Goal: Task Accomplishment & Management: Manage account settings

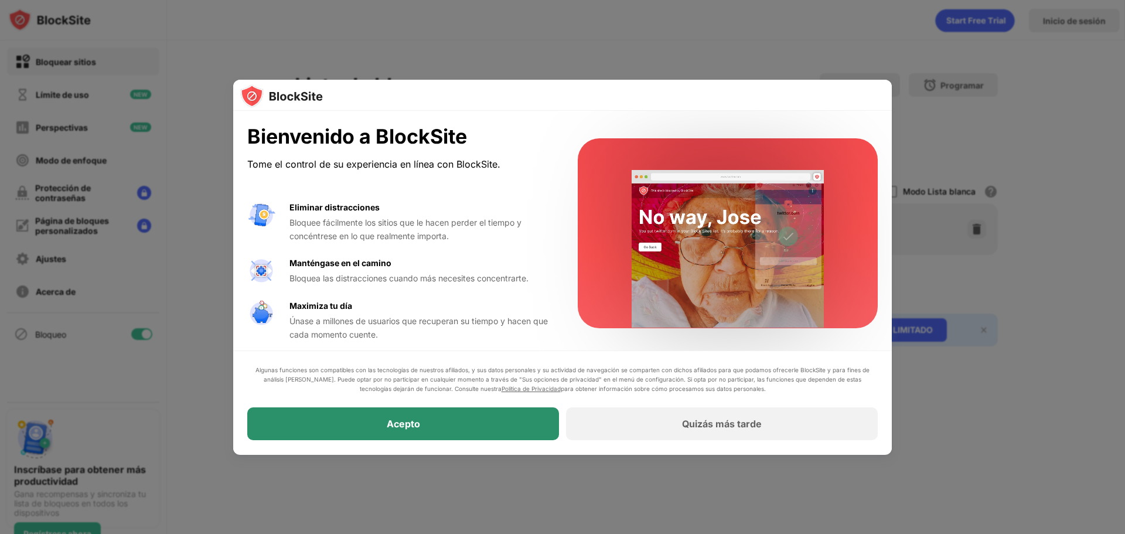
click at [394, 415] on div "Acepto" at bounding box center [403, 424] width 312 height 33
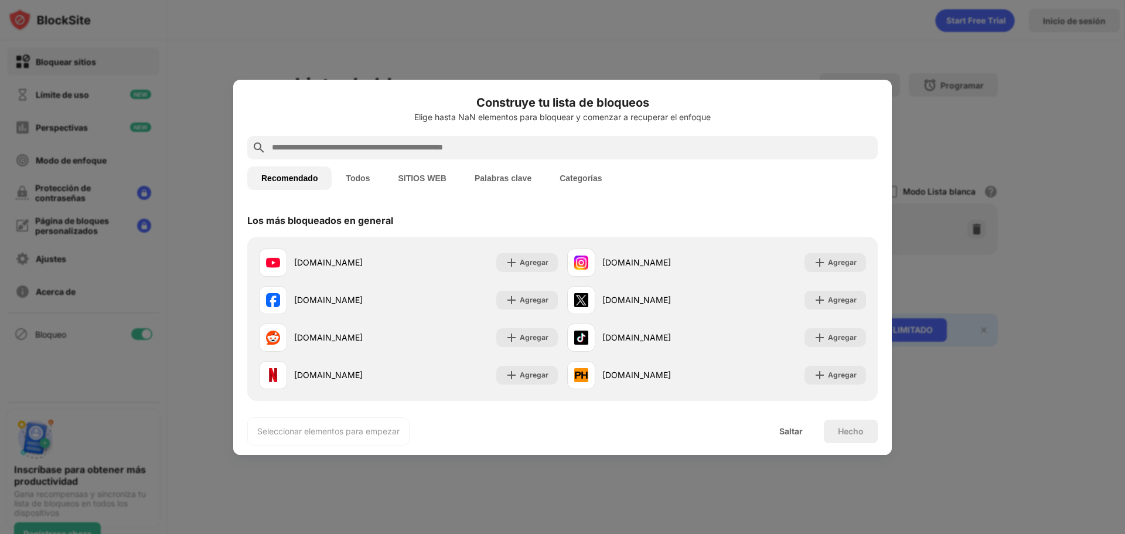
drag, startPoint x: 418, startPoint y: 110, endPoint x: 439, endPoint y: 106, distance: 21.4
click at [439, 106] on h6 "Construye tu lista de bloqueos" at bounding box center [562, 103] width 631 height 18
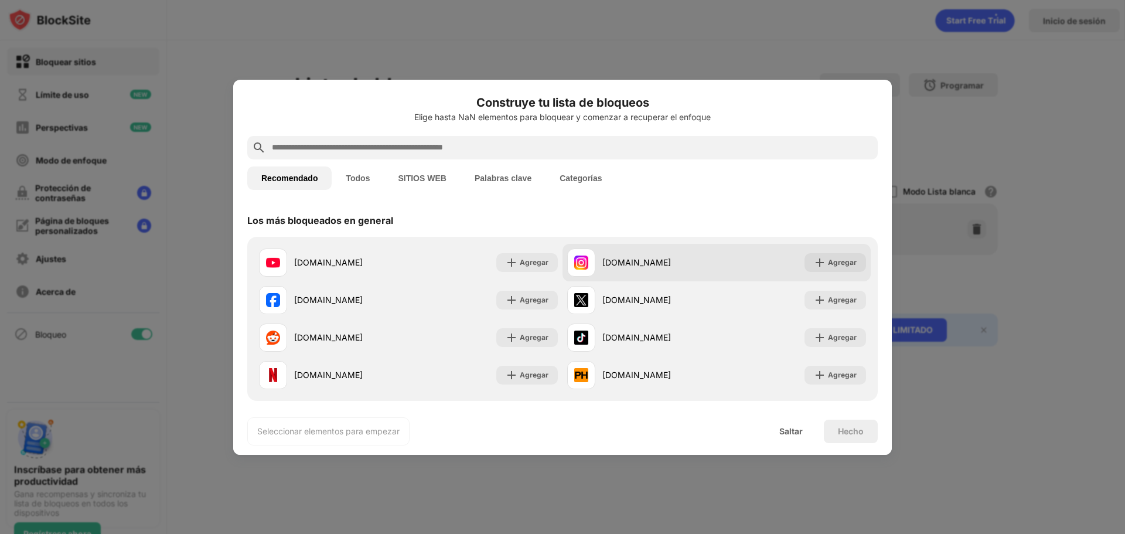
click at [810, 249] on div "instagram.com Agregar" at bounding box center [717, 263] width 308 height 38
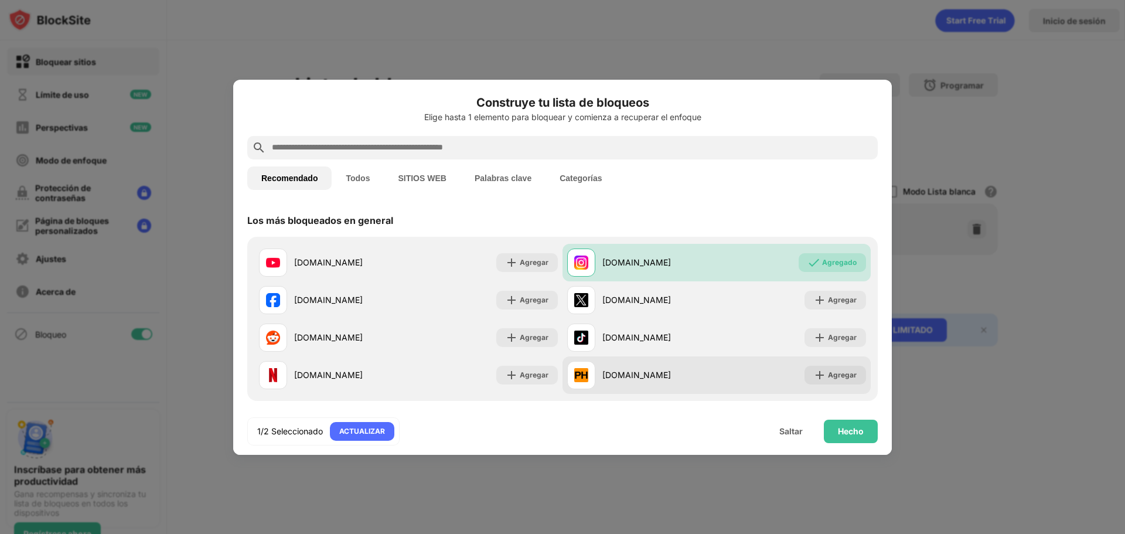
click at [779, 362] on div "pornhub.com Agregar" at bounding box center [717, 375] width 308 height 38
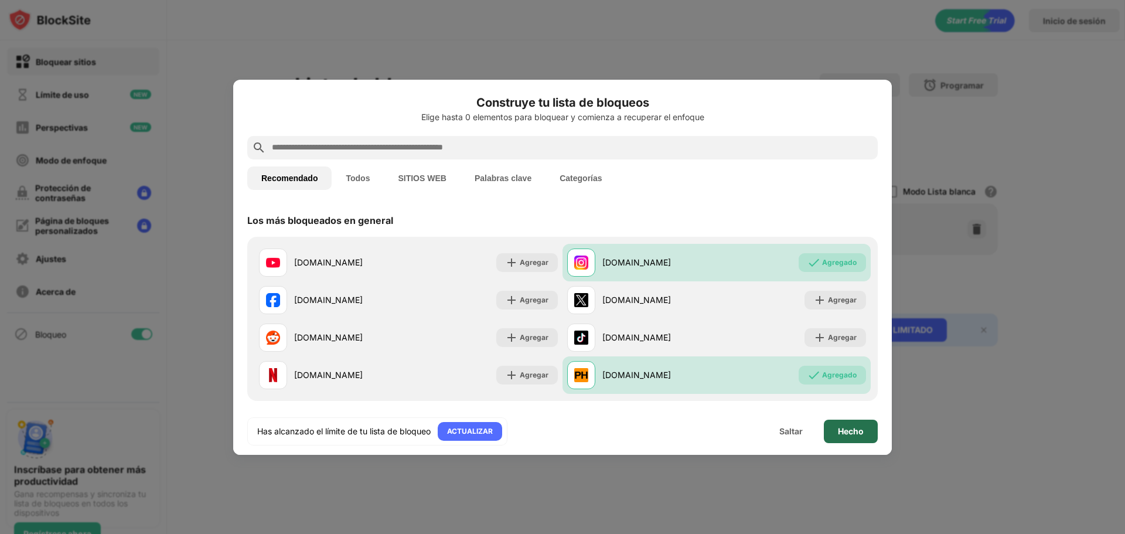
click at [853, 434] on font "Hecho" at bounding box center [851, 431] width 26 height 10
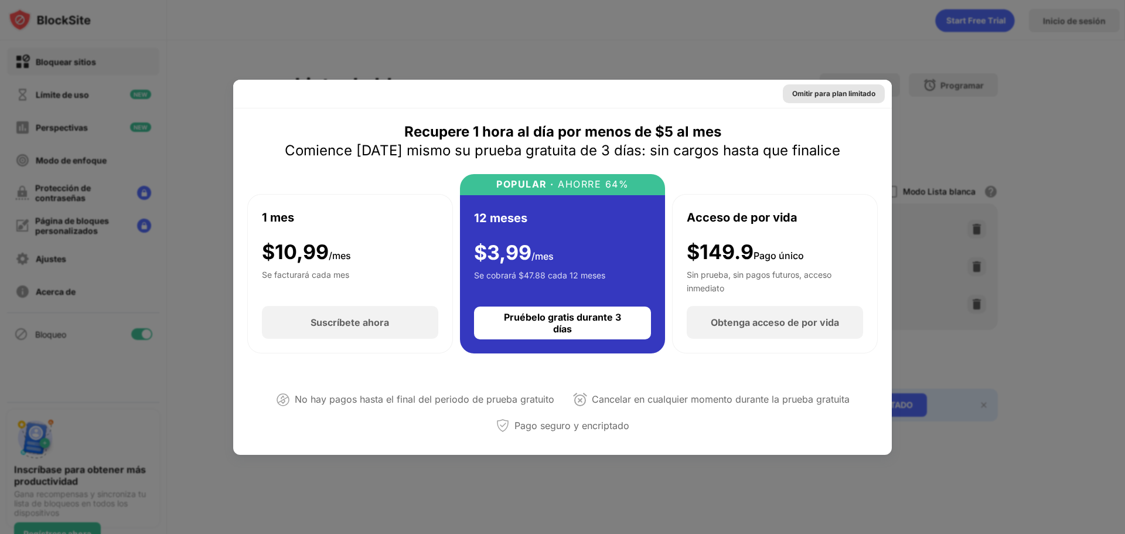
click at [834, 98] on div "Omitir para plan limitado" at bounding box center [834, 94] width 83 height 12
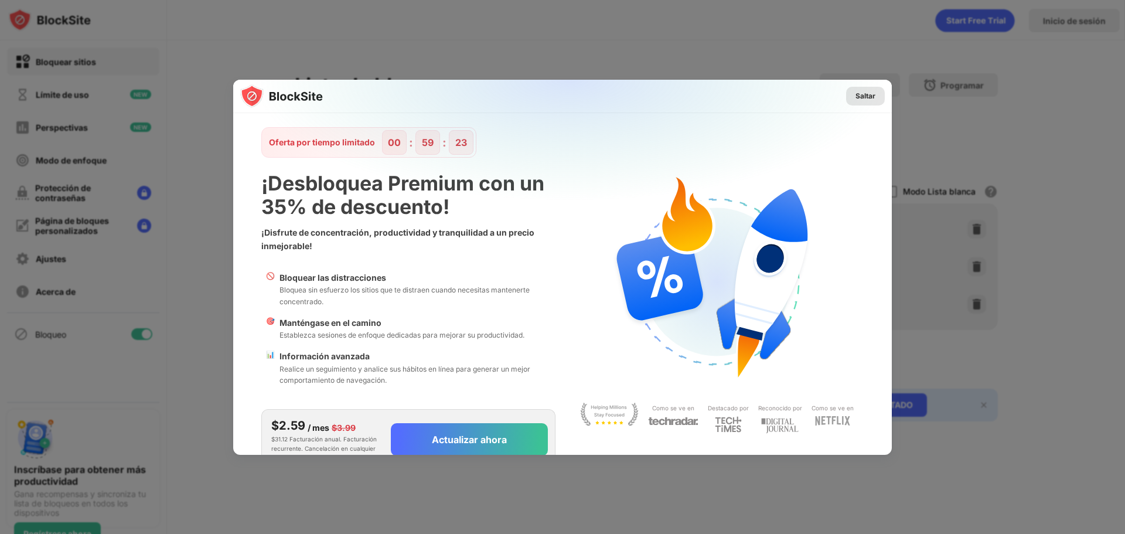
click at [856, 96] on font "Saltar" at bounding box center [866, 95] width 20 height 9
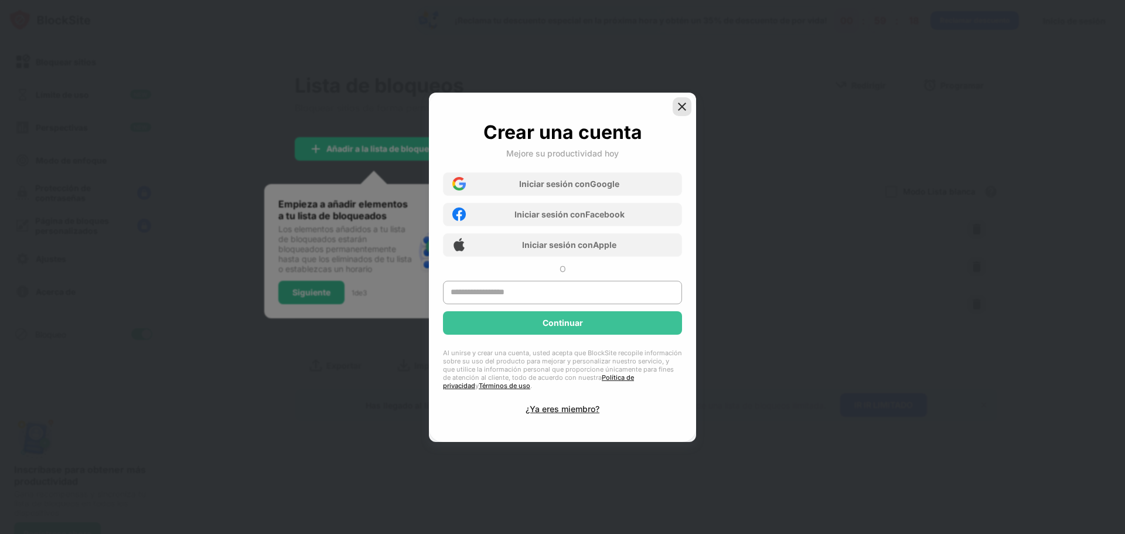
click at [685, 110] on img at bounding box center [682, 107] width 12 height 12
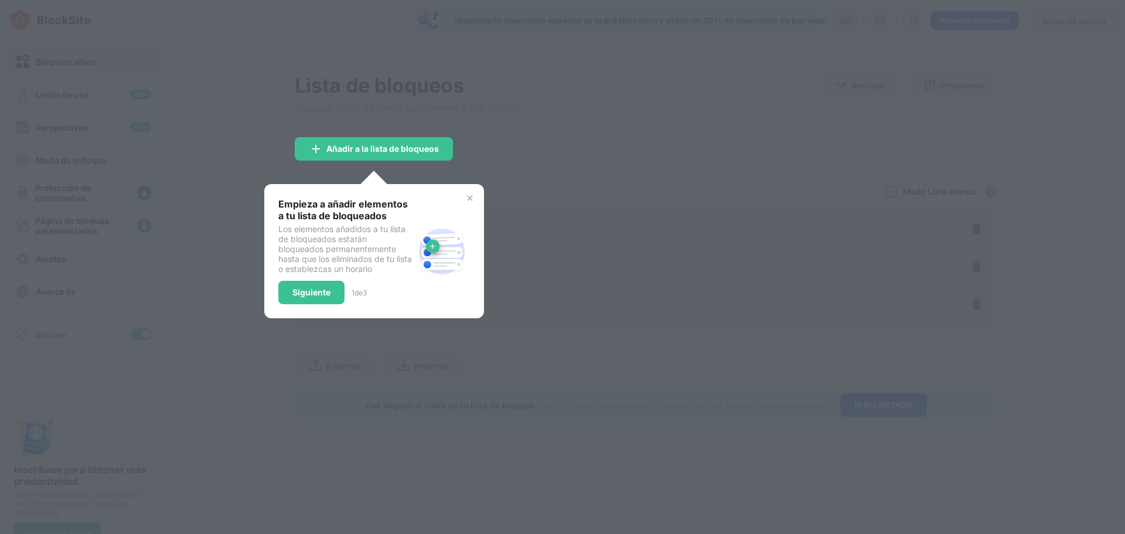
click at [341, 287] on div "Siguiente 1 de 3" at bounding box center [345, 292] width 135 height 23
click at [335, 285] on div "Siguiente" at bounding box center [311, 292] width 66 height 23
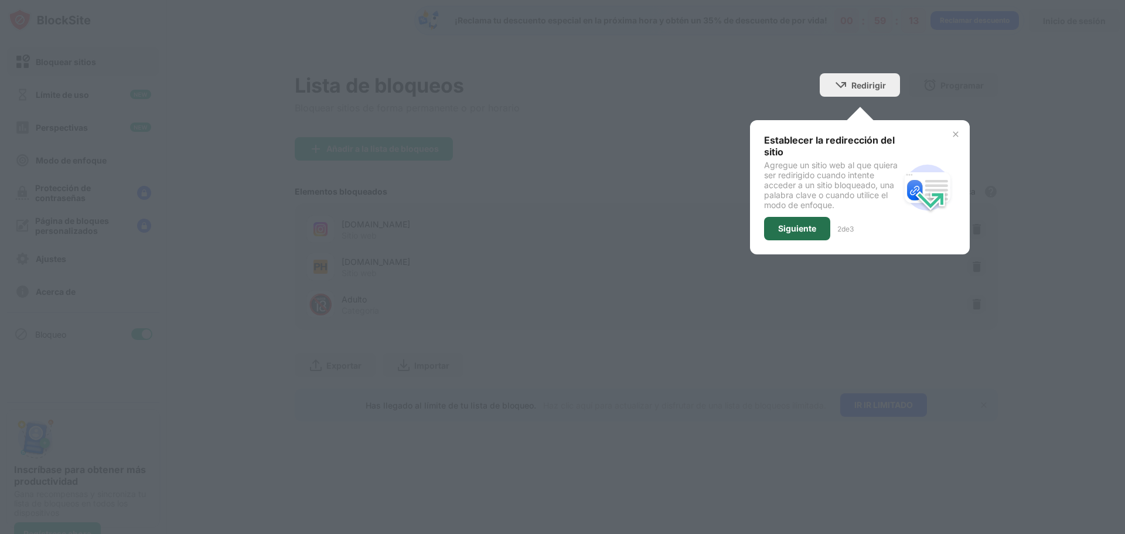
click at [817, 233] on div "Siguiente" at bounding box center [797, 228] width 66 height 23
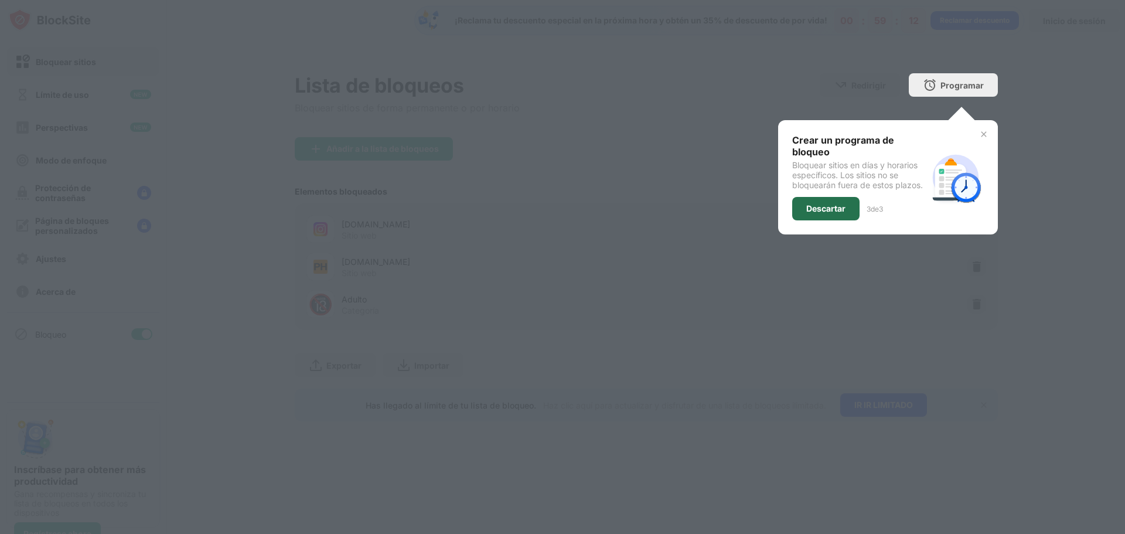
click at [821, 216] on div "Descartar" at bounding box center [826, 208] width 67 height 23
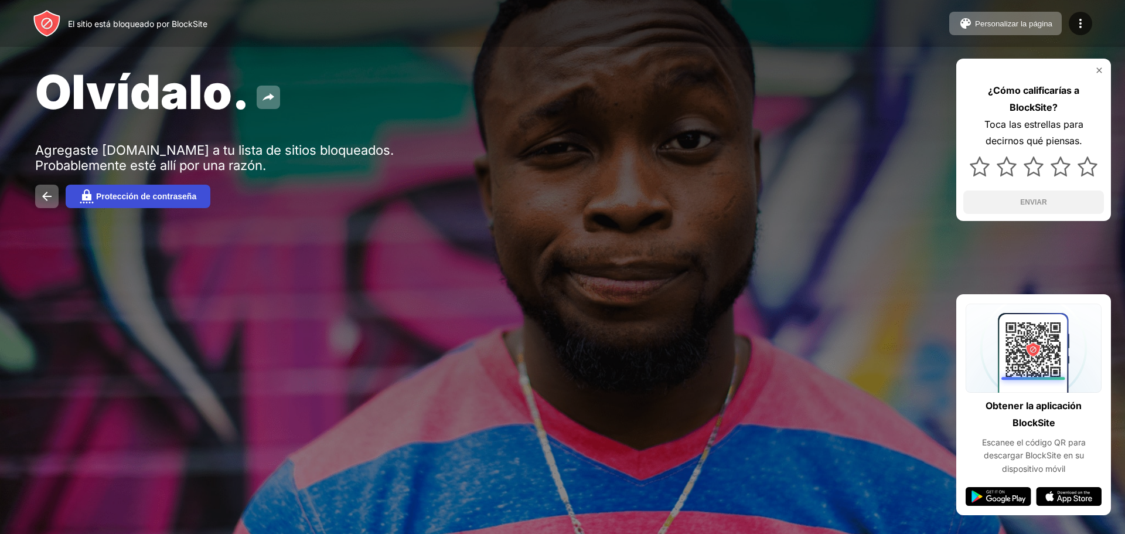
click at [159, 193] on font "Protección de contraseña" at bounding box center [146, 196] width 100 height 9
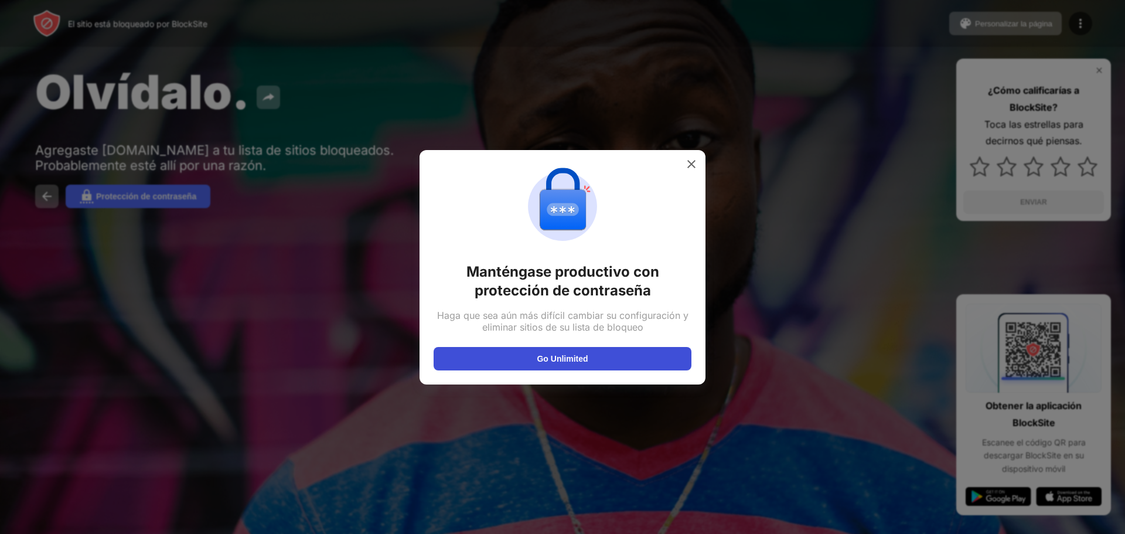
click at [627, 359] on button "Go Unlimited" at bounding box center [563, 358] width 258 height 23
click at [695, 165] on img at bounding box center [692, 164] width 12 height 12
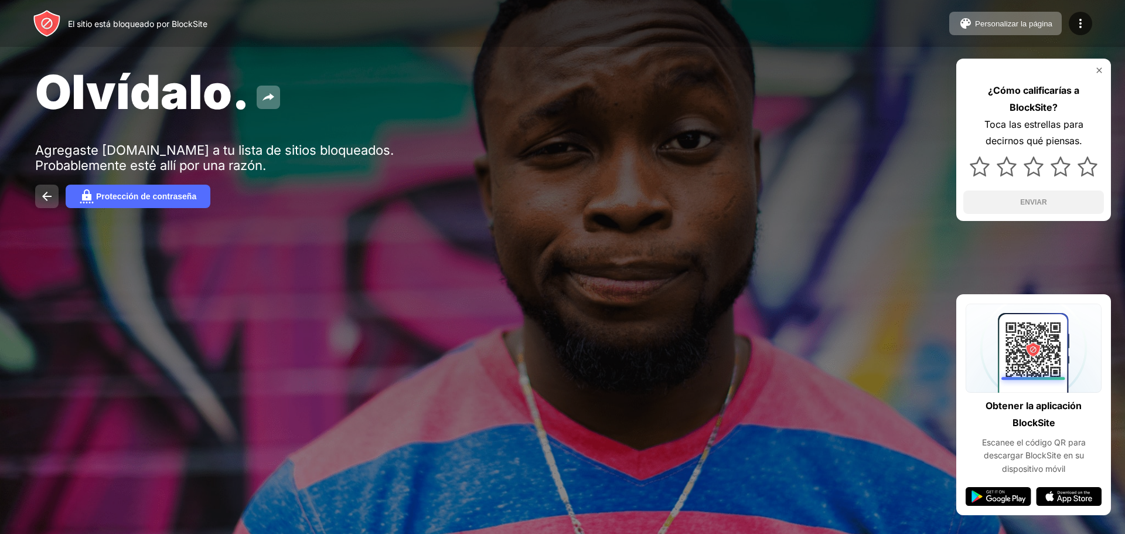
click at [47, 196] on img at bounding box center [47, 196] width 14 height 14
click at [81, 195] on img at bounding box center [87, 196] width 14 height 14
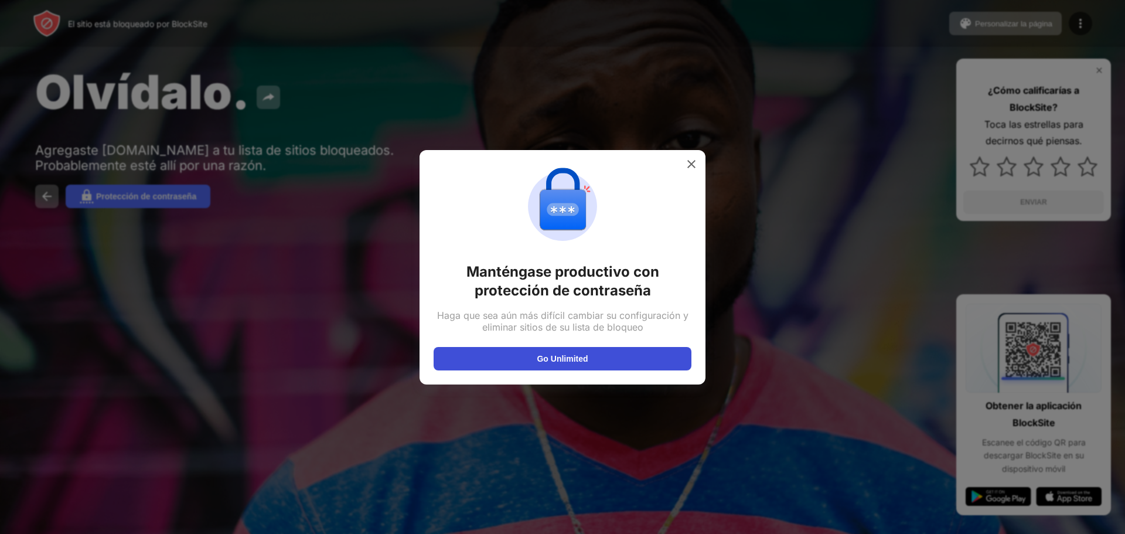
click at [535, 356] on button "Go Unlimited" at bounding box center [563, 358] width 258 height 23
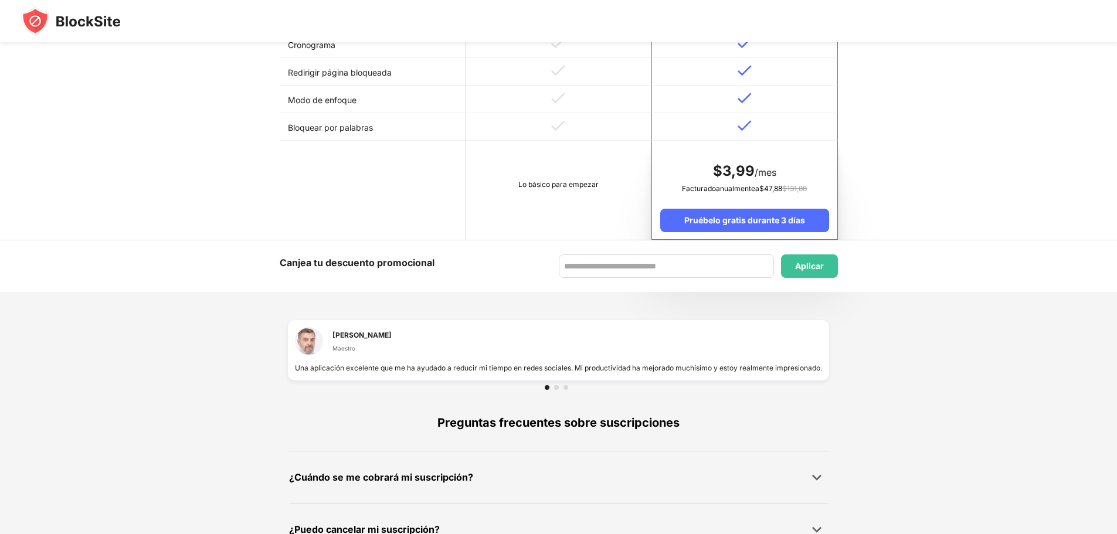
scroll to position [696, 0]
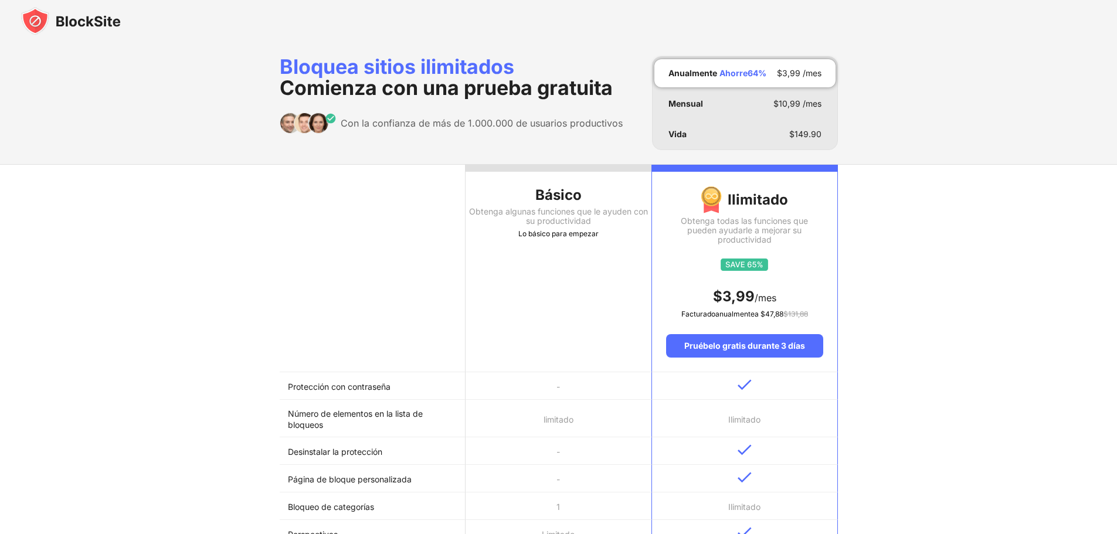
click at [36, 25] on img at bounding box center [71, 21] width 100 height 28
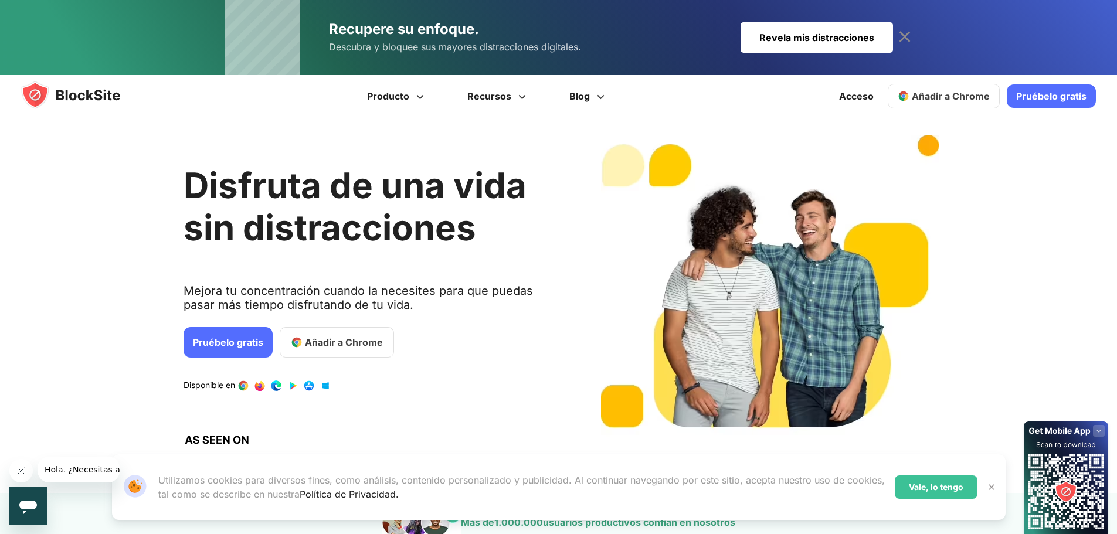
click at [909, 490] on font "Vale, lo tengo" at bounding box center [936, 487] width 55 height 10
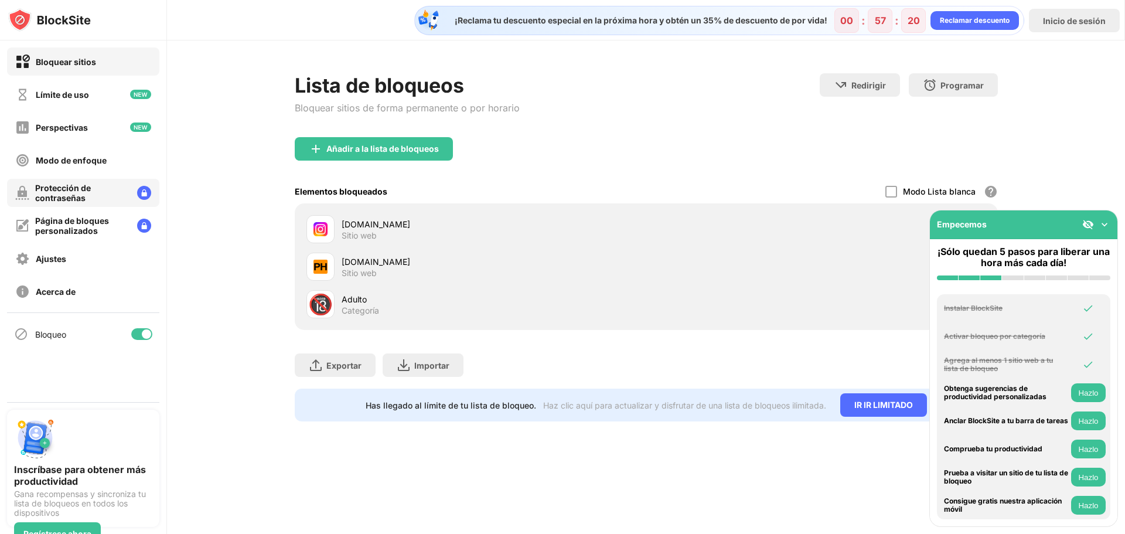
click at [98, 200] on div "Protección de contraseñas" at bounding box center [81, 193] width 93 height 20
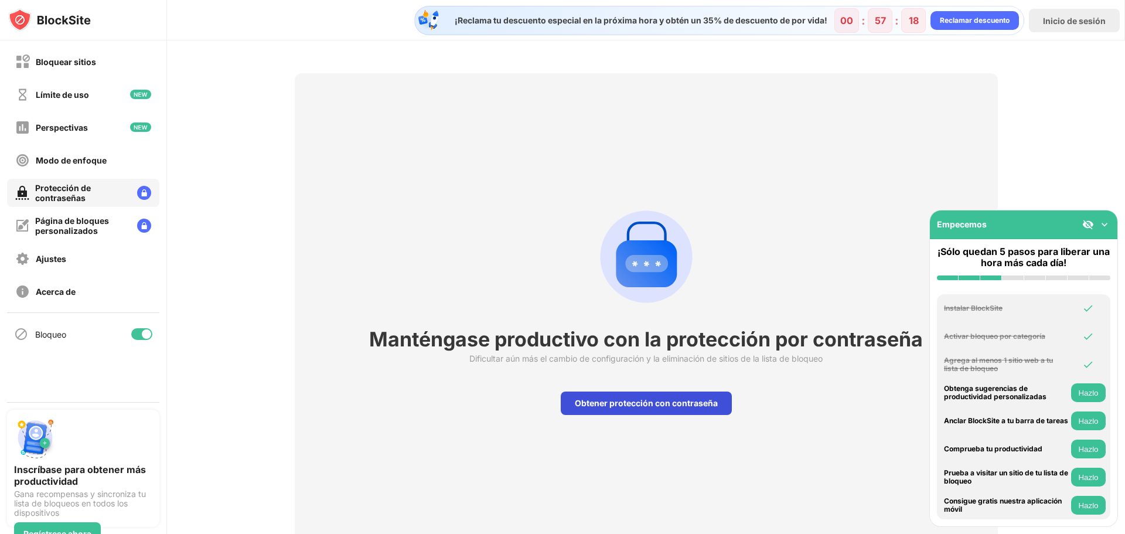
click at [593, 405] on font "Obtener protección con contraseña" at bounding box center [646, 403] width 143 height 10
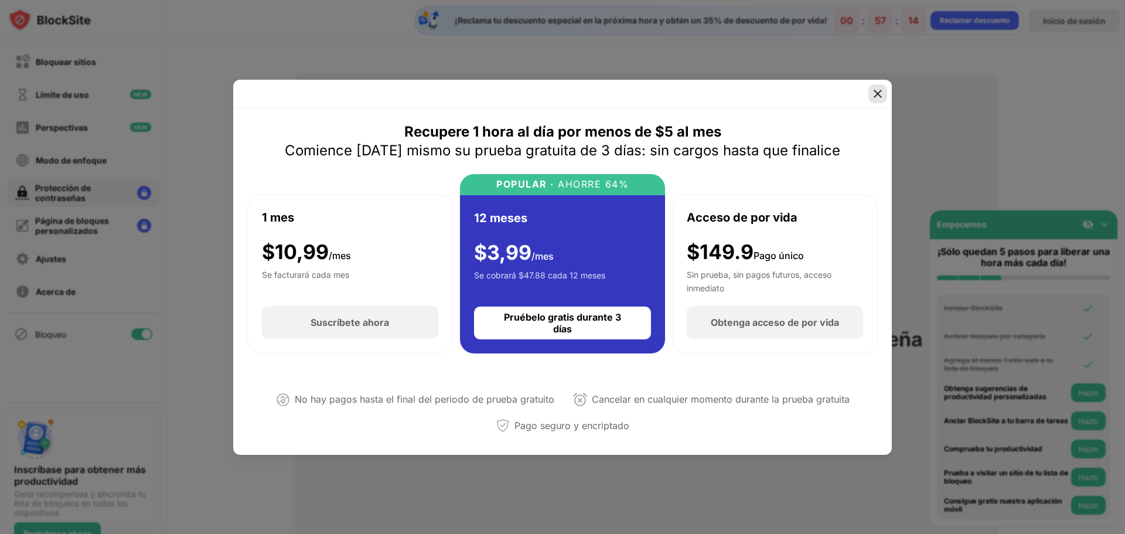
click at [876, 94] on img at bounding box center [878, 94] width 12 height 12
